Goal: Task Accomplishment & Management: Manage account settings

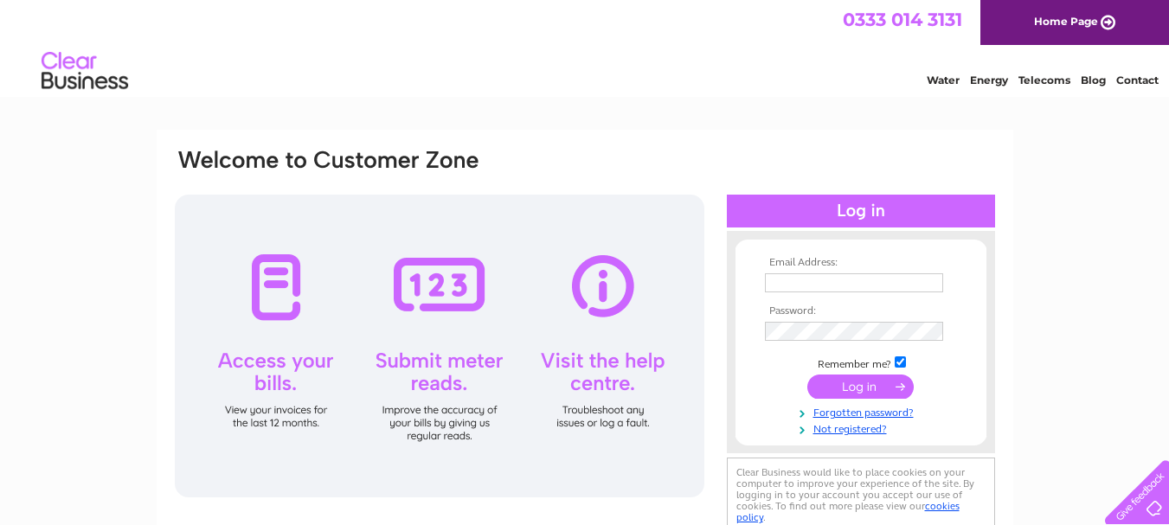
type input "rochdalememorialservice@hotmail.co.uk"
click at [883, 382] on input "submit" at bounding box center [860, 387] width 106 height 24
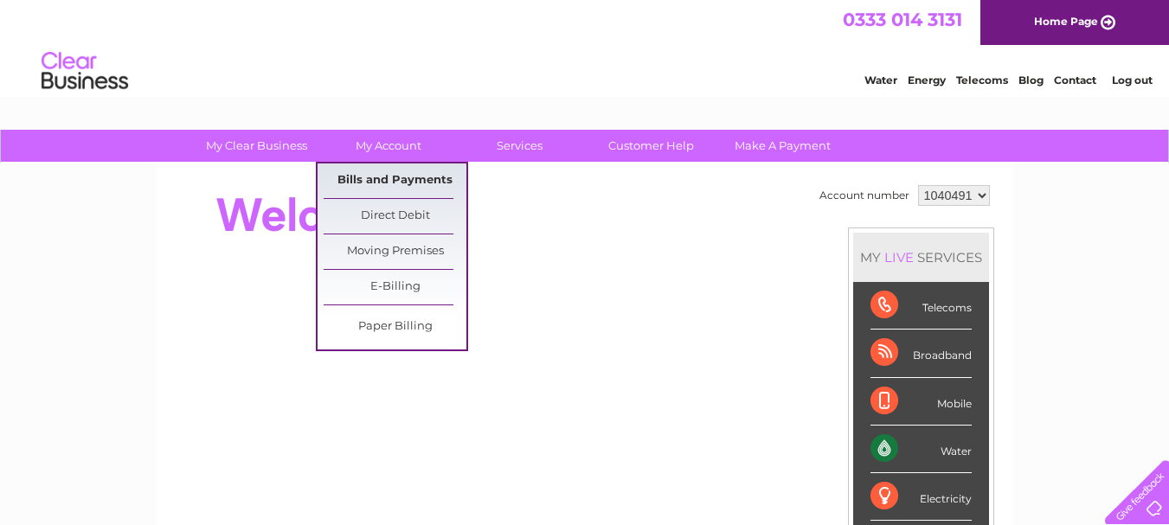
click at [394, 177] on link "Bills and Payments" at bounding box center [395, 181] width 143 height 35
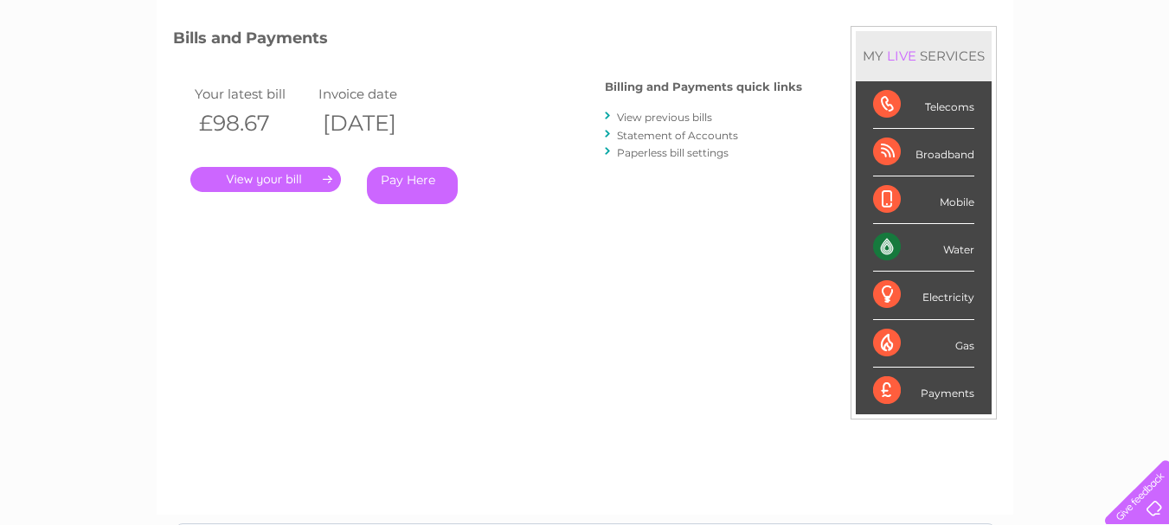
scroll to position [260, 0]
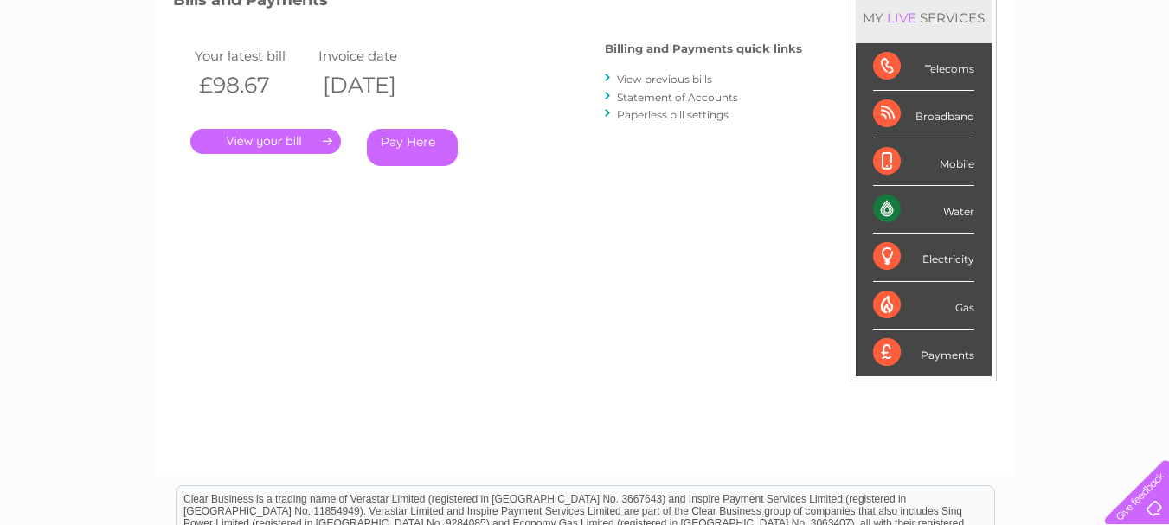
click at [277, 141] on link "." at bounding box center [265, 141] width 151 height 25
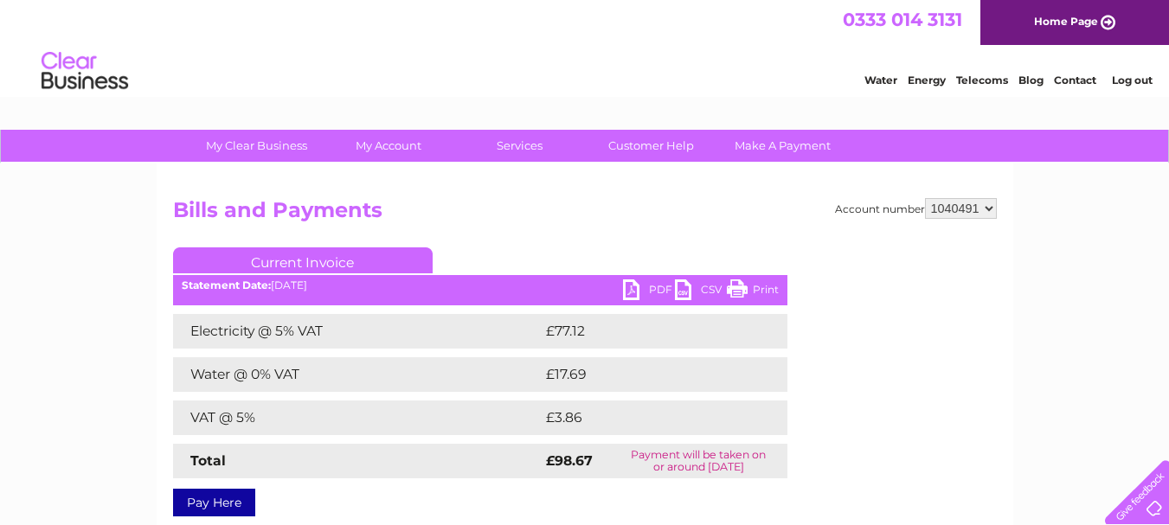
click at [652, 289] on link "PDF" at bounding box center [649, 291] width 52 height 25
